Goal: Check status

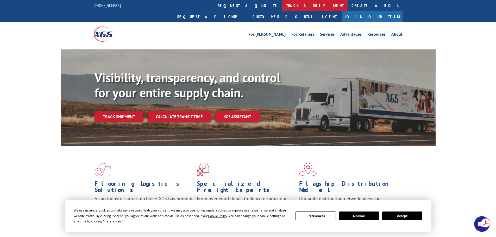
click at [282, 4] on link "track a shipment" at bounding box center [314, 5] width 65 height 11
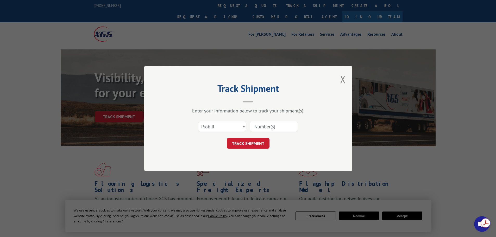
click at [265, 127] on input at bounding box center [274, 126] width 48 height 11
paste input "17665601"
type input "17665601"
click button "TRACK SHIPMENT" at bounding box center [248, 143] width 43 height 11
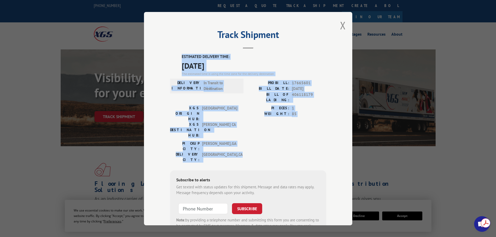
drag, startPoint x: 216, startPoint y: 57, endPoint x: 273, endPoint y: 98, distance: 70.7
click at [310, 139] on div "ESTIMATED DELIVERY TIME: [DATE] The estimated time is using the time zone for t…" at bounding box center [248, 147] width 156 height 187
copy div "ESTIMATED DELIVERY TIME: [DATE] The estimated time is using the time zone for t…"
click at [277, 55] on label "ESTIMATED DELIVERY TIME:" at bounding box center [254, 57] width 145 height 6
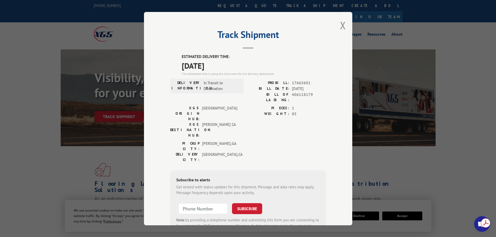
click at [171, 38] on h2 "Track Shipment" at bounding box center [248, 36] width 156 height 10
click at [343, 24] on button "Close modal" at bounding box center [343, 25] width 6 height 14
